Goal: Information Seeking & Learning: Learn about a topic

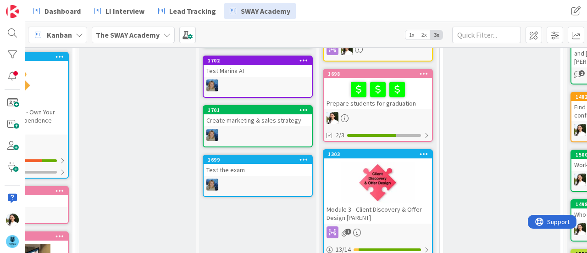
scroll to position [247, 77]
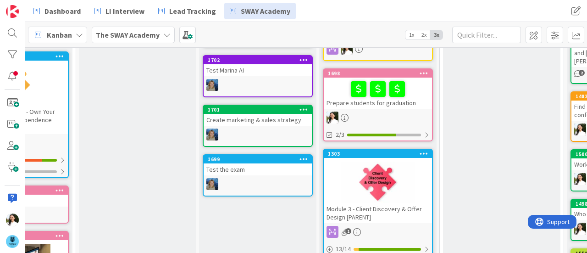
click at [402, 98] on div "Prepare students for graduation" at bounding box center [378, 92] width 108 height 31
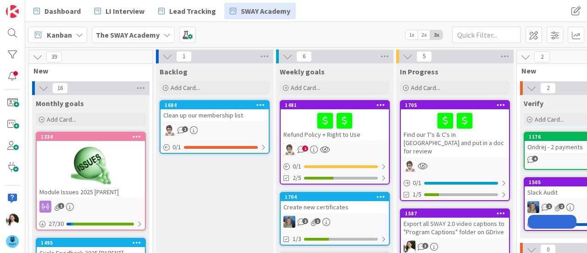
click at [160, 32] on div "The SWAY Academy" at bounding box center [133, 35] width 83 height 17
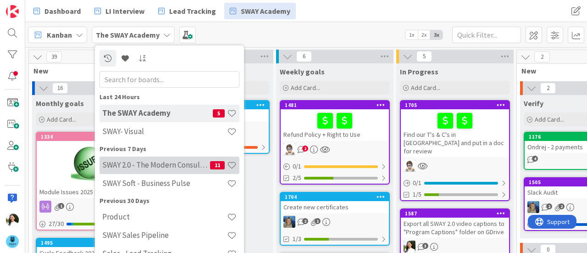
click at [160, 165] on h4 "SWAY 2.0 - The Modern Consulting Blueprint" at bounding box center [156, 164] width 108 height 9
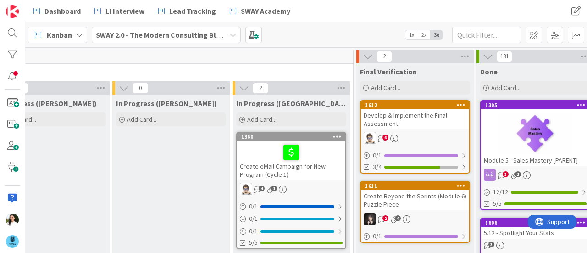
scroll to position [0, 465]
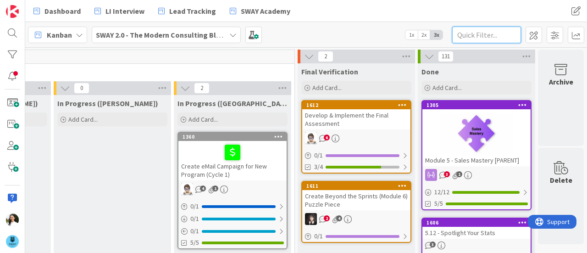
click at [488, 31] on input "text" at bounding box center [486, 35] width 69 height 17
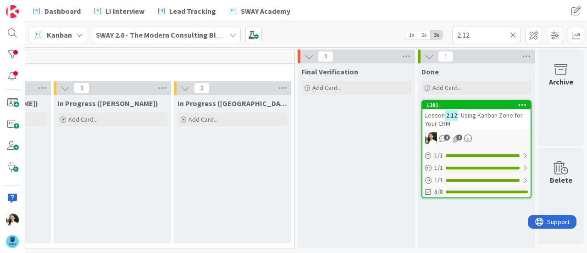
click at [473, 111] on span ": Using Kanban Zone for Your CRM" at bounding box center [474, 119] width 98 height 17
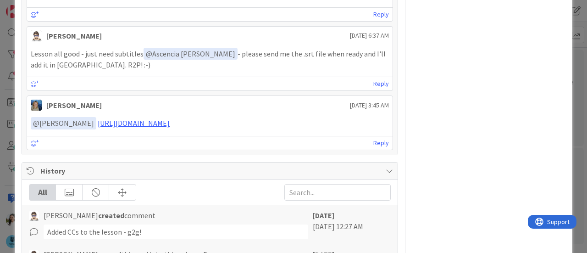
scroll to position [575, 0]
click at [170, 118] on link "[URL][DOMAIN_NAME]" at bounding box center [134, 122] width 72 height 9
click at [573, 98] on div "ID 1381 SWAY 2.0 - The Modern Consulting Blueprint Done Title 43 / 128 Lesson 2…" at bounding box center [293, 126] width 587 height 253
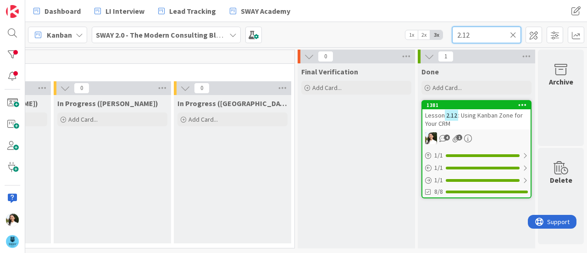
click at [473, 34] on input "2.12" at bounding box center [486, 35] width 69 height 17
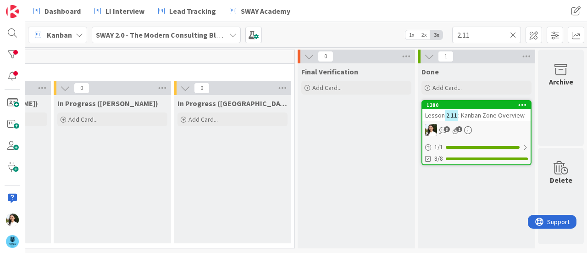
click at [471, 110] on div "Lesson 2.11 : [GEOGRAPHIC_DATA] Overview" at bounding box center [476, 115] width 108 height 12
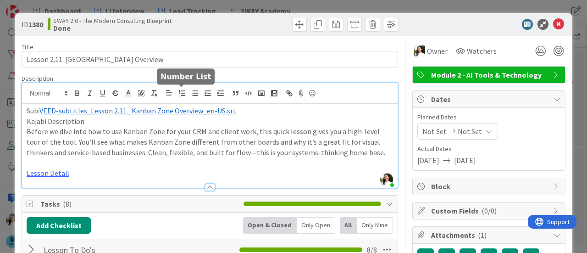
click at [187, 91] on div "Ascencia [PERSON_NAME] just joined Sub: ﻿ VEED-subtitles_Lesson 2.11_ Kanban Zo…" at bounding box center [209, 135] width 375 height 105
click at [189, 109] on span "VEED-subtitles_Lesson 2.11_ Kanban Zone Overview_en-US.srt" at bounding box center [137, 110] width 197 height 9
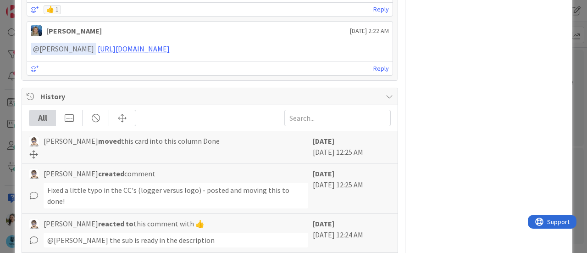
scroll to position [527, 0]
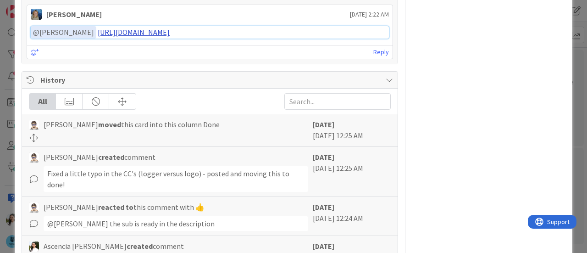
click at [170, 28] on link "[URL][DOMAIN_NAME]" at bounding box center [134, 32] width 72 height 9
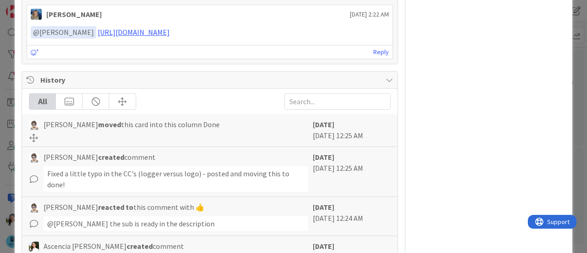
click at [576, 125] on div "ID 1380 SWAY 2.0 - The Modern Consulting Blueprint Done Title 33 / 128 Lesson 2…" at bounding box center [293, 126] width 587 height 253
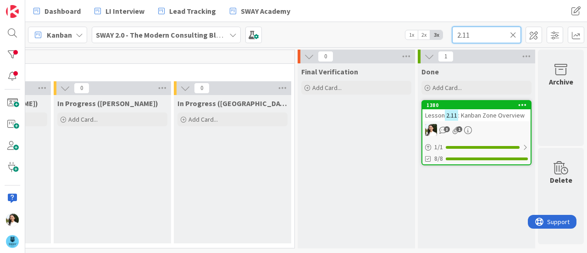
click at [490, 37] on input "2.11" at bounding box center [486, 35] width 69 height 17
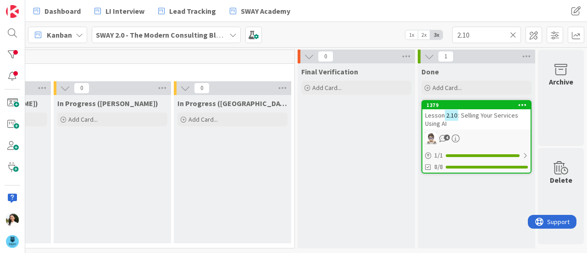
click at [461, 115] on span ": Selling Your Services Using AI" at bounding box center [471, 119] width 93 height 17
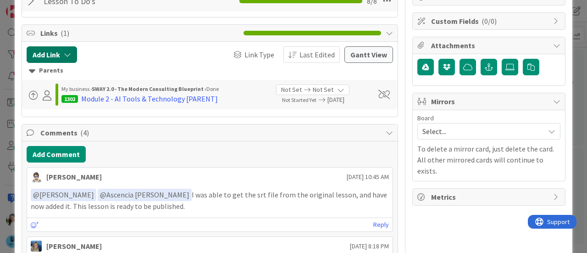
scroll to position [136, 0]
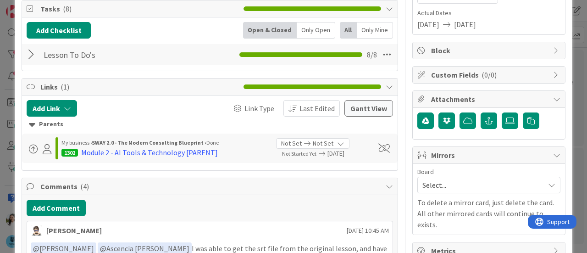
click at [31, 51] on div at bounding box center [33, 54] width 12 height 17
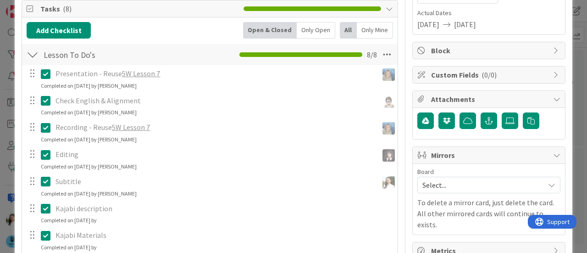
click at [133, 123] on link "5W Lesson 7" at bounding box center [131, 126] width 38 height 9
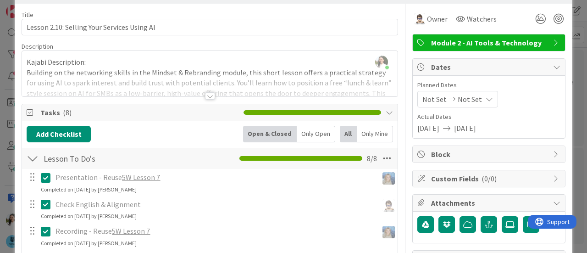
scroll to position [0, 0]
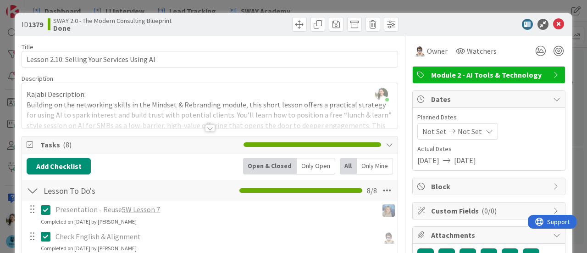
click at [489, 3] on div "ID 1379 SWAY 2.0 - The Modern Consulting Blueprint Done Title 43 / 128 Lesson 2…" at bounding box center [293, 126] width 587 height 253
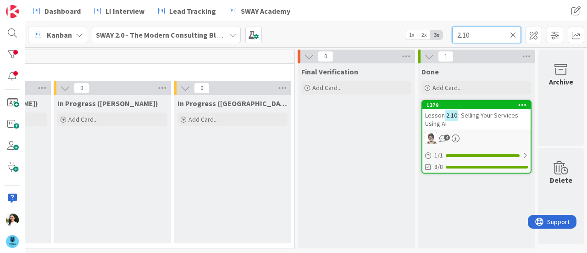
click at [490, 34] on input "2.10" at bounding box center [486, 35] width 69 height 17
type input "2.9"
click at [462, 115] on span ": Automating LinkedIn Outreach with Dripify" at bounding box center [469, 119] width 88 height 17
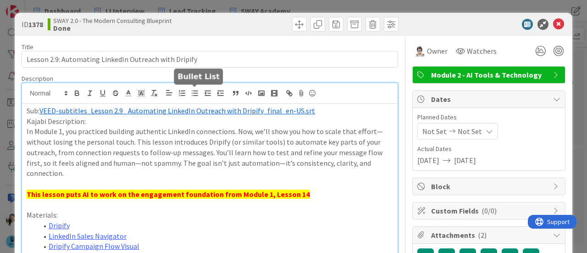
click at [190, 94] on div "Ascencia [PERSON_NAME] just joined Sub: ﻿ VEED-subtitles_Lesson 2.9_ Automating…" at bounding box center [209, 187] width 375 height 209
click at [187, 109] on span "VEED-subtitles_Lesson 2.9_ Automating LinkedIn Outreach with Dripify_final_en-U…" at bounding box center [177, 110] width 276 height 9
click at [0, 132] on div "ID 1378 SWAY 2.0 - The Modern Consulting Blueprint Done Title 53 / 128 Lesson 2…" at bounding box center [293, 126] width 587 height 253
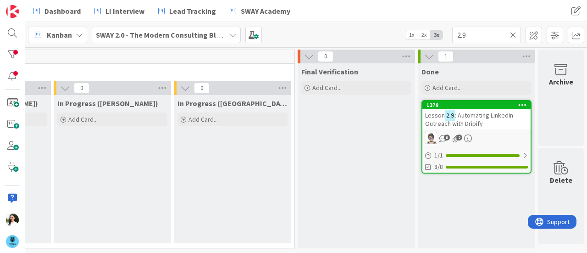
click at [133, 36] on b "SWAY 2.0 - The Modern Consulting Blueprint" at bounding box center [168, 34] width 144 height 9
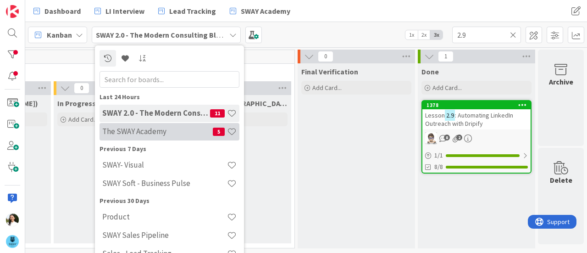
click at [141, 130] on h4 "The SWAY Academy" at bounding box center [157, 131] width 110 height 9
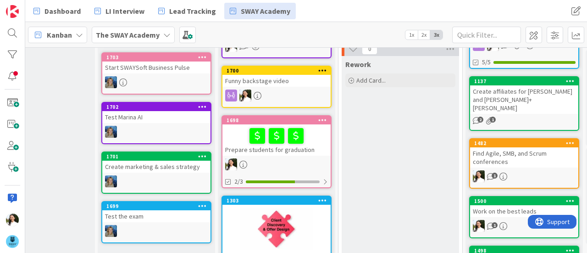
scroll to position [203, 178]
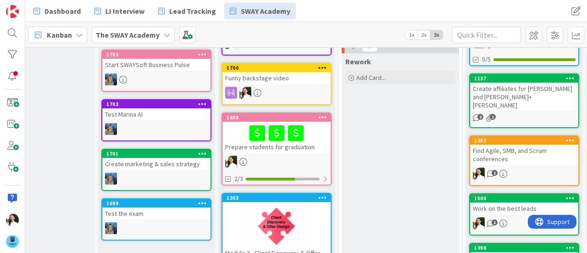
click at [313, 138] on div "Prepare students for graduation" at bounding box center [276, 136] width 108 height 31
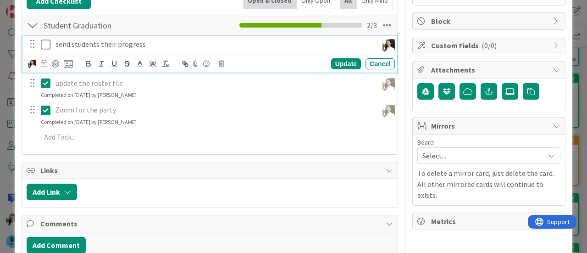
click at [44, 39] on icon at bounding box center [46, 44] width 10 height 11
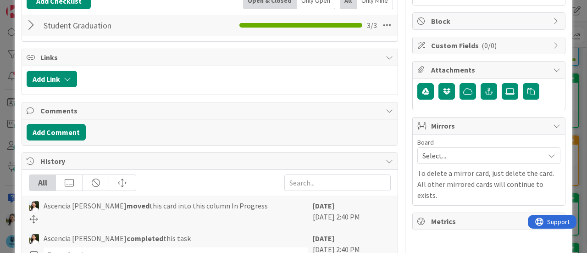
click at [0, 55] on div "ID 1698 The SWAY Academy In Progress Title 31 / 128 Prepare students for gradua…" at bounding box center [293, 126] width 587 height 253
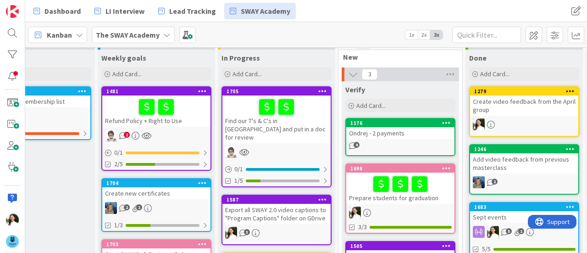
scroll to position [13, 178]
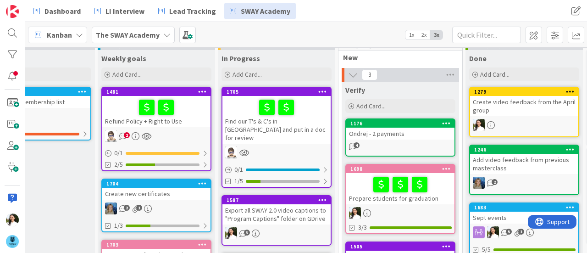
click at [143, 32] on b "The SWAY Academy" at bounding box center [128, 34] width 64 height 9
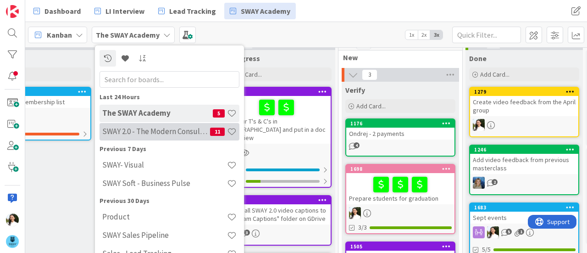
click at [144, 135] on h4 "SWAY 2.0 - The Modern Consulting Blueprint" at bounding box center [156, 131] width 108 height 9
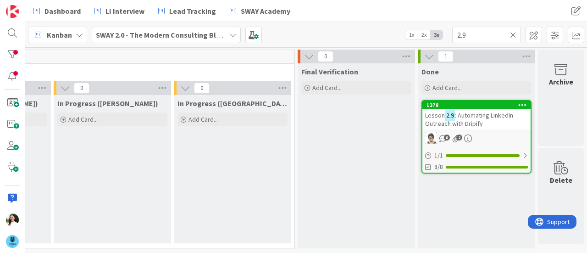
scroll to position [0, 465]
click at [472, 119] on span ": Automating LinkedIn Outreach with Dripify" at bounding box center [469, 119] width 88 height 17
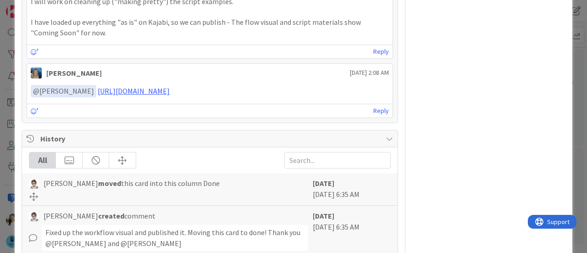
scroll to position [877, 0]
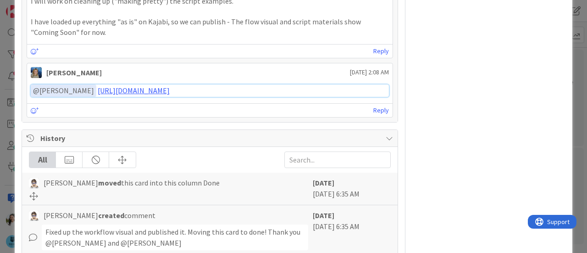
click at [170, 86] on link "[URL][DOMAIN_NAME]" at bounding box center [134, 90] width 72 height 9
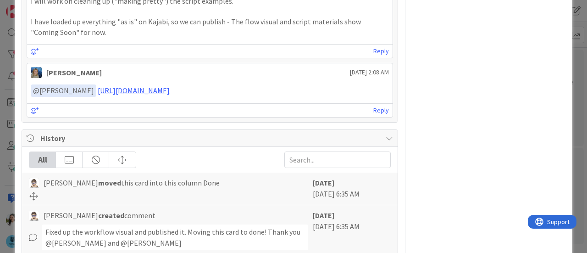
click at [0, 137] on div "ID 1378 SWAY 2.0 - The Modern Consulting Blueprint Done Title 53 / 128 Lesson 2…" at bounding box center [293, 126] width 587 height 253
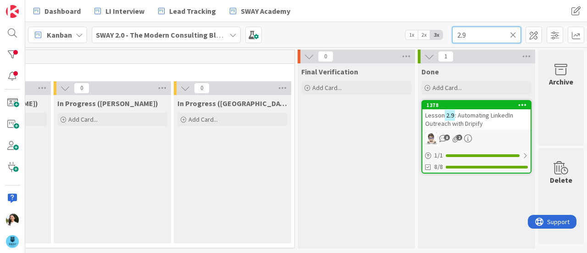
click at [490, 39] on input "2.9" at bounding box center [486, 35] width 69 height 17
click at [475, 118] on span ": AI Tools for Marketing and Sales" at bounding box center [471, 119] width 92 height 17
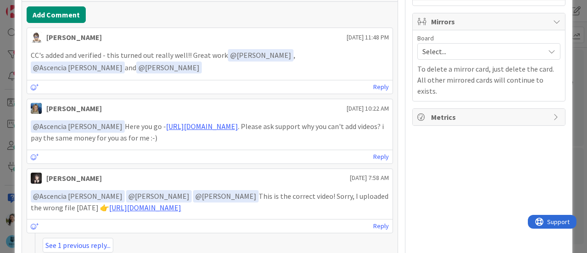
scroll to position [357, 0]
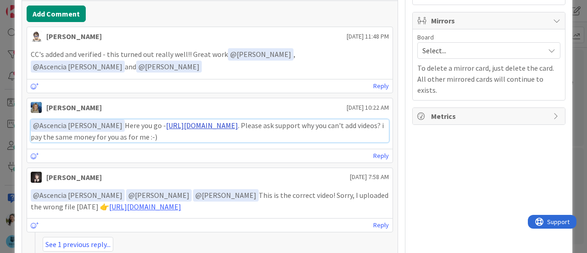
click at [231, 121] on link "[URL][DOMAIN_NAME]" at bounding box center [202, 125] width 72 height 9
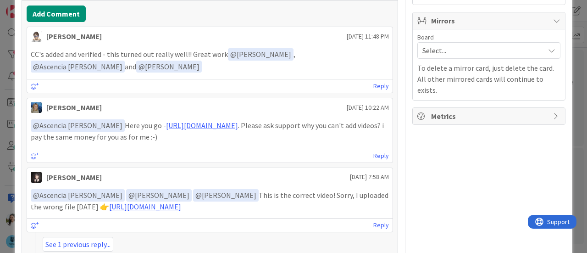
click at [569, 90] on div "ID 1377 SWAY 2.0 - The Modern Consulting Blueprint Done Title 44 / 128 Lesson 2…" at bounding box center [293, 126] width 587 height 253
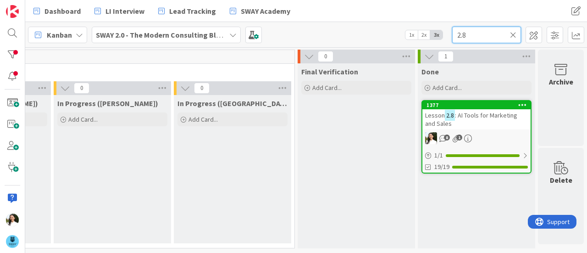
click at [483, 33] on input "2.8" at bounding box center [486, 35] width 69 height 17
click at [470, 114] on span ": Using AI to Simplify Social Media Posting" at bounding box center [467, 119] width 85 height 17
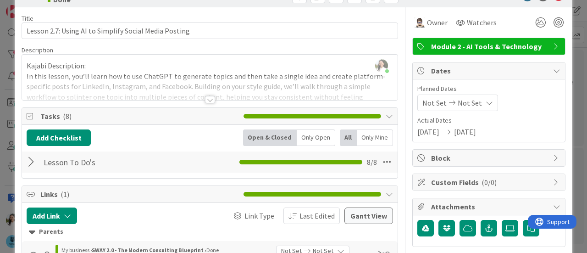
scroll to position [95, 0]
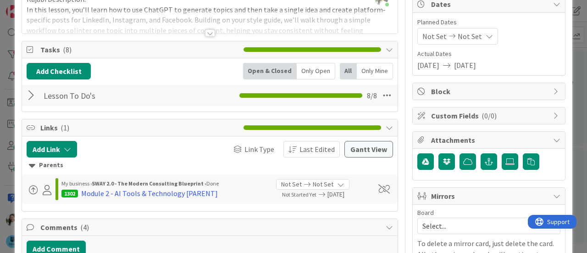
click at [28, 95] on div at bounding box center [33, 95] width 12 height 17
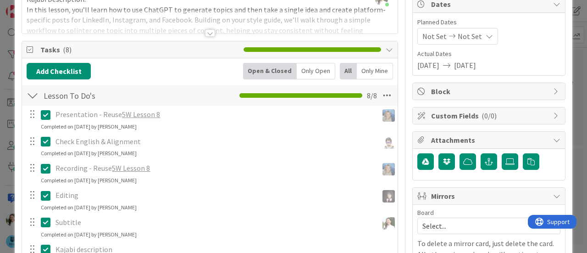
click at [0, 133] on div "ID 1376 SWAY 2.0 - The Modern Consulting Blueprint Done Title 53 / 128 Lesson 2…" at bounding box center [293, 126] width 587 height 253
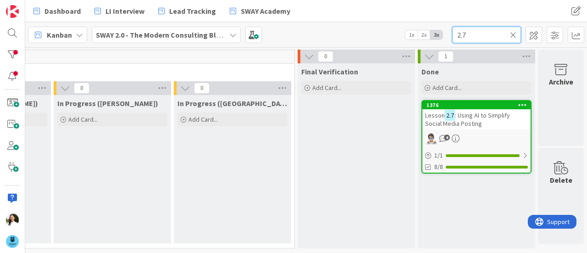
click at [473, 30] on input "2.7" at bounding box center [486, 35] width 69 height 17
click at [470, 116] on span ": Finding Networking Opportunities with AI" at bounding box center [467, 119] width 85 height 17
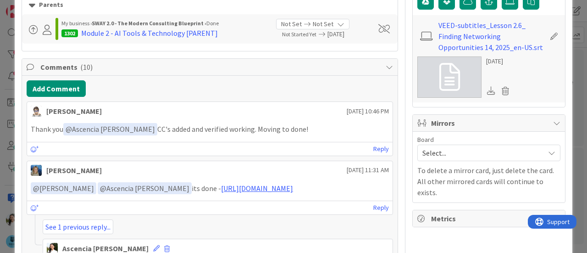
scroll to position [254, 0]
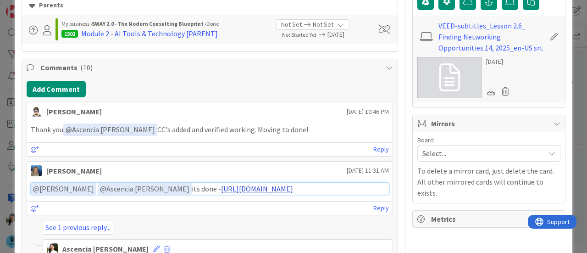
click at [250, 184] on link "[URL][DOMAIN_NAME]" at bounding box center [257, 188] width 72 height 9
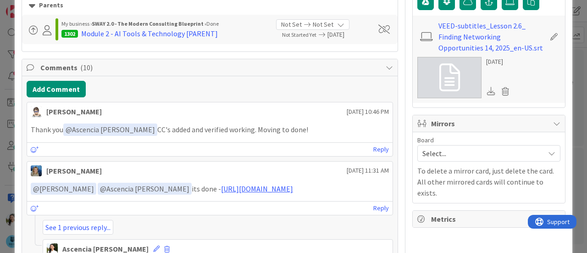
click at [571, 77] on div "ID 1375 SWAY 2.0 - The Modern Consulting Blueprint Done Title 52 / 128 Lesson 2…" at bounding box center [293, 126] width 587 height 253
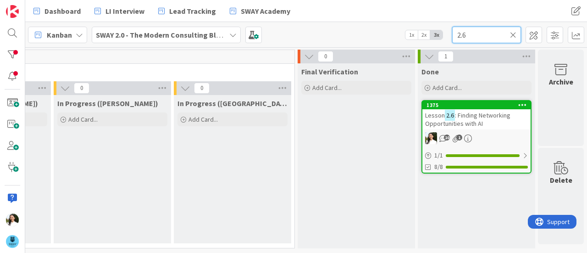
click at [493, 33] on input "2.6" at bounding box center [486, 35] width 69 height 17
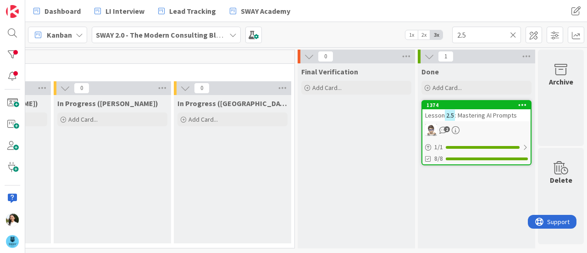
click at [469, 112] on span ": Mastering AI Prompts" at bounding box center [486, 115] width 62 height 8
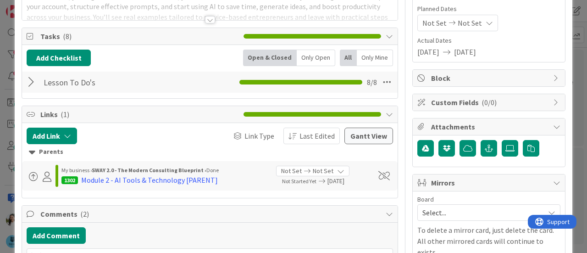
scroll to position [108, 0]
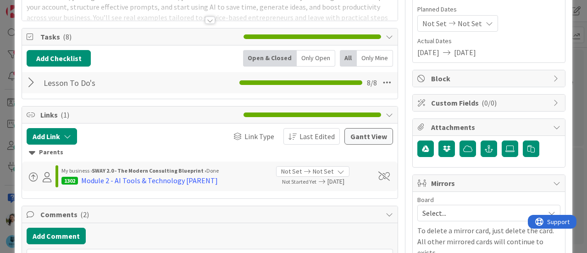
click at [31, 84] on div at bounding box center [33, 82] width 12 height 17
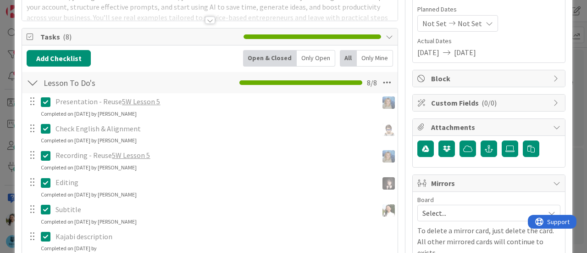
click at [570, 63] on div "ID 1374 SWAY 2.0 - The Modern Consulting Blueprint Done Title 32 / 128 Lesson 2…" at bounding box center [293, 126] width 587 height 253
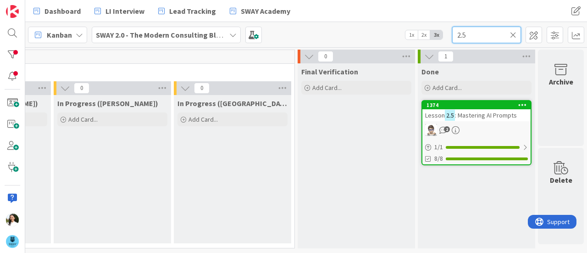
click at [478, 33] on input "2.5" at bounding box center [486, 35] width 69 height 17
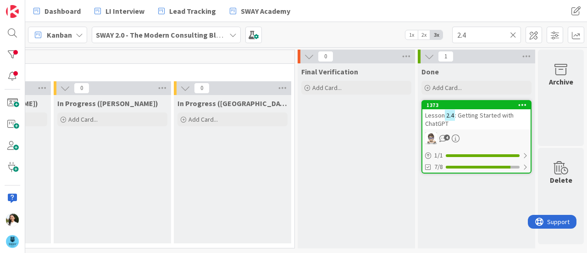
click at [470, 116] on span ": Getting Started with ChatGPT" at bounding box center [469, 119] width 88 height 17
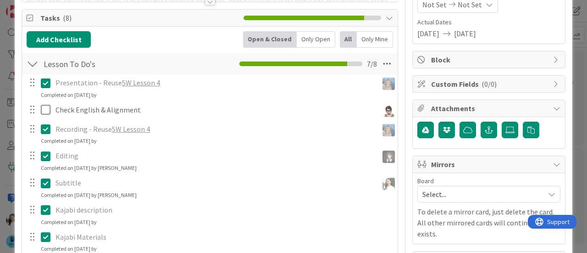
scroll to position [131, 0]
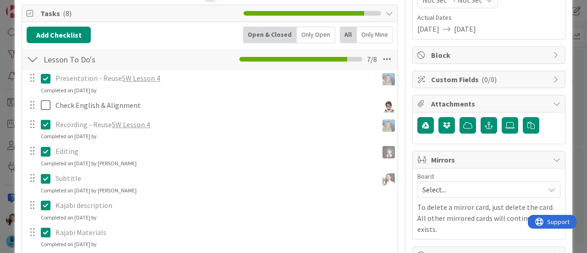
click at [572, 66] on div "ID 1373 SWAY 2.0 - The Modern Consulting Blueprint Done Title 40 / 128 Lesson 2…" at bounding box center [293, 126] width 587 height 253
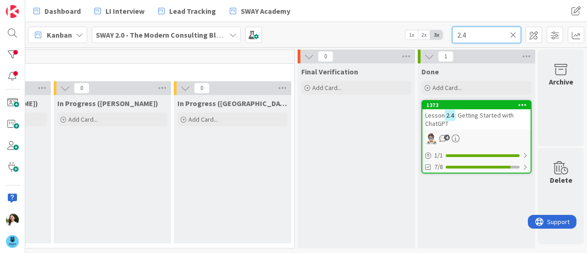
click at [482, 36] on input "2.4" at bounding box center [486, 35] width 69 height 17
click at [463, 111] on span ": Why it’s Essential to Learn AI" at bounding box center [468, 119] width 87 height 17
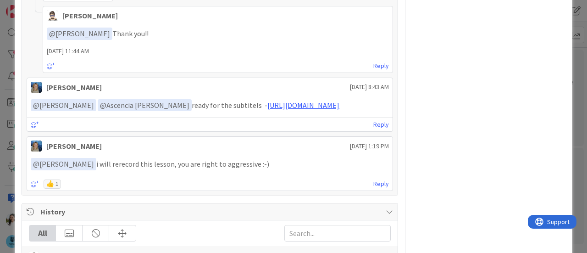
scroll to position [507, 0]
click at [277, 100] on link "[URL][DOMAIN_NAME]" at bounding box center [303, 104] width 72 height 9
click at [576, 89] on div "ID 1371 SWAY 2.0 - The Modern Consulting Blueprint Done Title 42 / 128 Lesson 2…" at bounding box center [293, 126] width 587 height 253
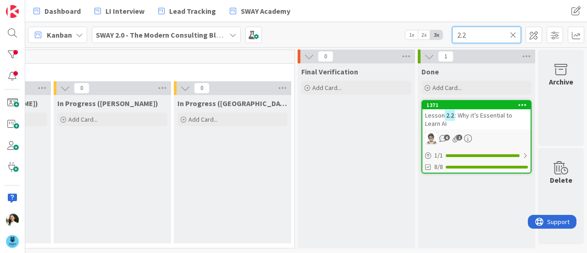
click at [493, 33] on input "2.2" at bounding box center [486, 35] width 69 height 17
type input "2.1"
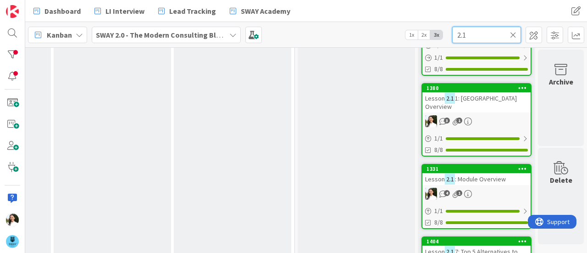
scroll to position [704, 465]
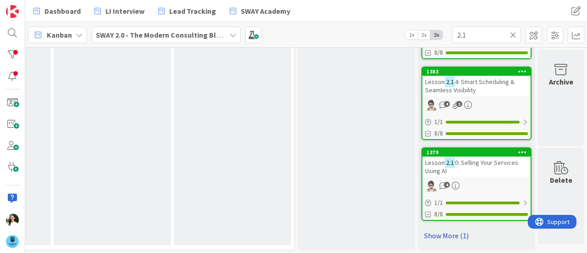
click at [440, 228] on link "Show More (1)" at bounding box center [476, 235] width 110 height 15
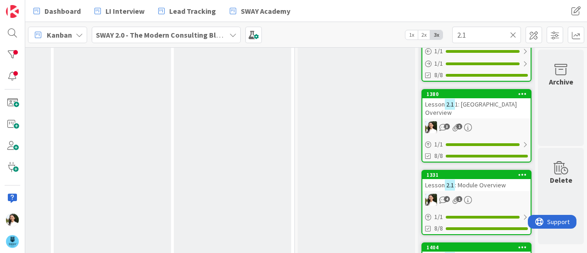
scroll to position [367, 465]
click at [474, 181] on span ": Module Overview" at bounding box center [480, 185] width 51 height 8
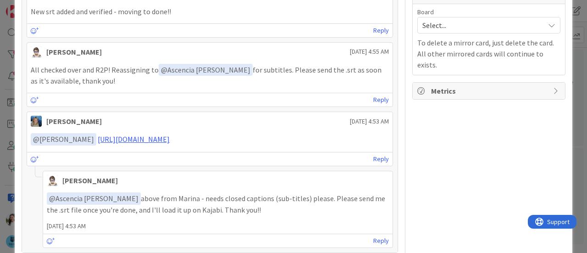
scroll to position [371, 0]
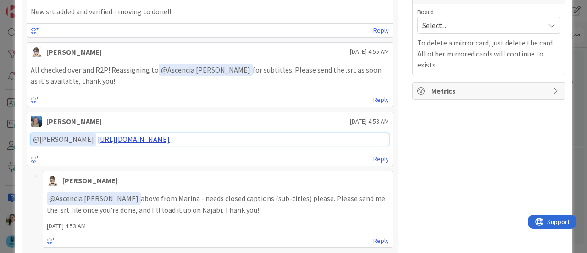
click at [170, 135] on link "[URL][DOMAIN_NAME]" at bounding box center [134, 138] width 72 height 9
